Goal: Task Accomplishment & Management: Use online tool/utility

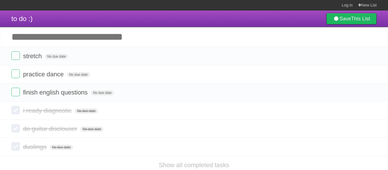
click at [371, 58] on icon at bounding box center [371, 55] width 8 height 9
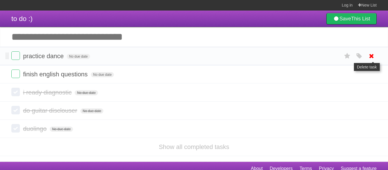
click at [371, 56] on icon at bounding box center [371, 55] width 8 height 9
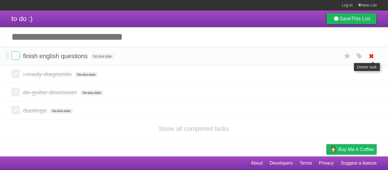
click at [372, 54] on icon at bounding box center [371, 55] width 8 height 9
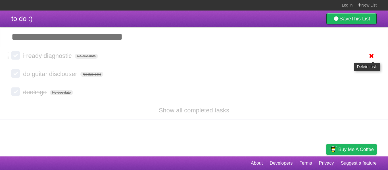
click at [374, 57] on icon at bounding box center [371, 55] width 8 height 9
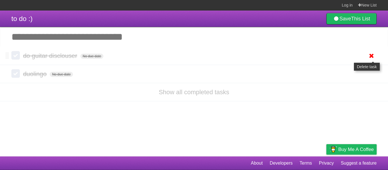
click at [372, 54] on icon at bounding box center [371, 55] width 8 height 9
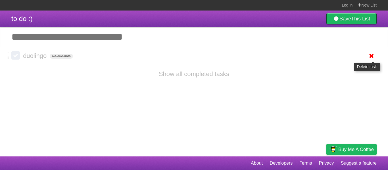
click at [368, 54] on icon at bounding box center [371, 55] width 8 height 9
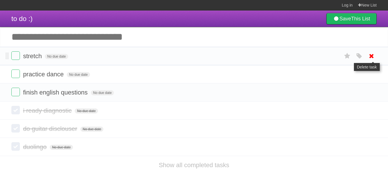
click at [370, 58] on icon at bounding box center [371, 55] width 8 height 9
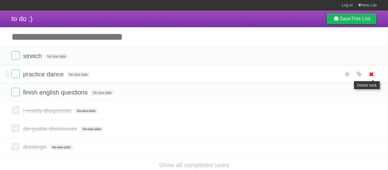
click at [371, 76] on icon at bounding box center [371, 74] width 8 height 9
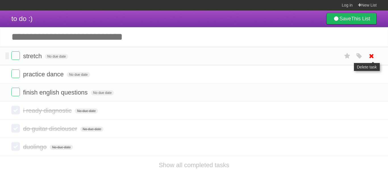
click at [369, 58] on icon at bounding box center [371, 55] width 8 height 9
click at [20, 90] on form "finish english questions No due date White Red Blue Green Purple Orange" at bounding box center [193, 92] width 365 height 9
click at [16, 93] on label at bounding box center [15, 92] width 9 height 9
click at [14, 77] on label at bounding box center [15, 74] width 9 height 9
click at [17, 52] on label at bounding box center [15, 55] width 9 height 9
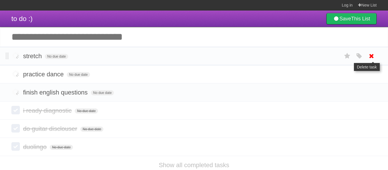
click at [372, 58] on icon at bounding box center [371, 55] width 8 height 9
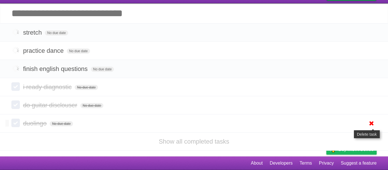
click at [368, 124] on icon at bounding box center [371, 123] width 8 height 9
